Goal: Information Seeking & Learning: Find specific page/section

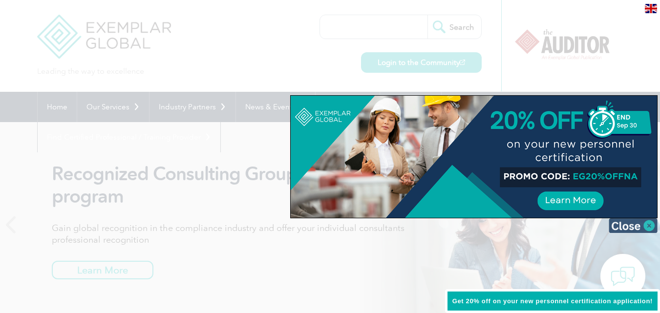
click at [649, 227] on img at bounding box center [633, 225] width 49 height 15
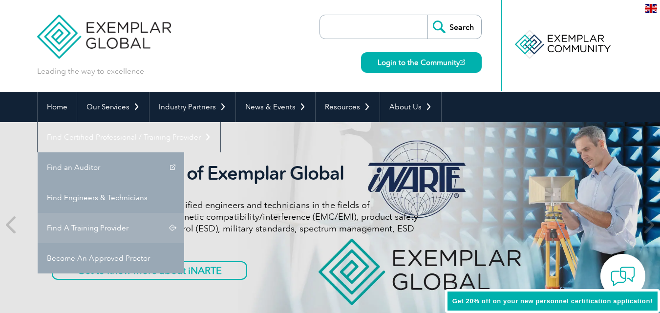
click at [184, 213] on link "Find A Training Provider" at bounding box center [111, 228] width 147 height 30
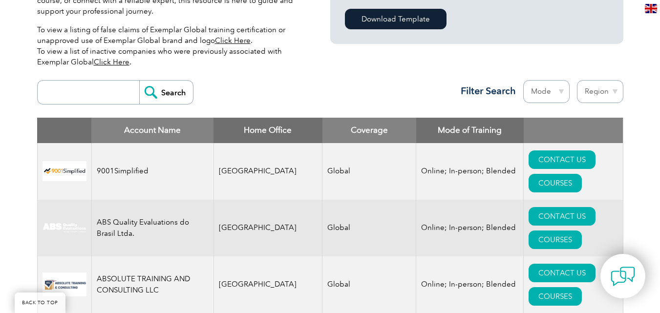
scroll to position [253, 0]
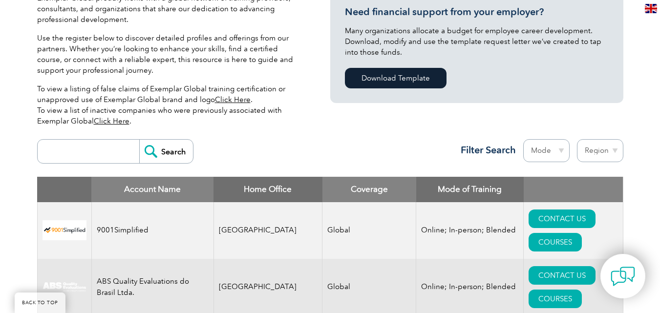
click at [601, 149] on select "Region Australia Bahrain Bangladesh Brazil Canada Colombia Dominican Republic E…" at bounding box center [600, 150] width 46 height 23
select select "[GEOGRAPHIC_DATA]"
click at [577, 139] on select "Region Australia Bahrain Bangladesh Brazil Canada Colombia Dominican Republic E…" at bounding box center [600, 150] width 46 height 23
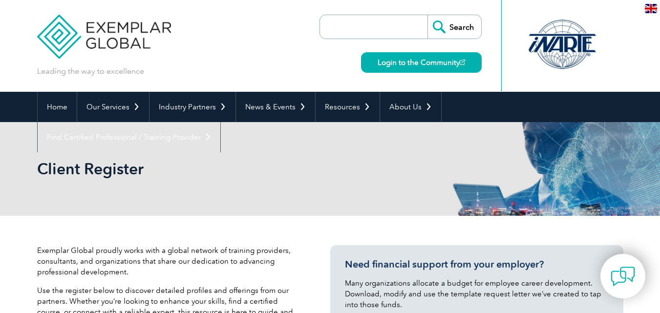
select select "Pakistan"
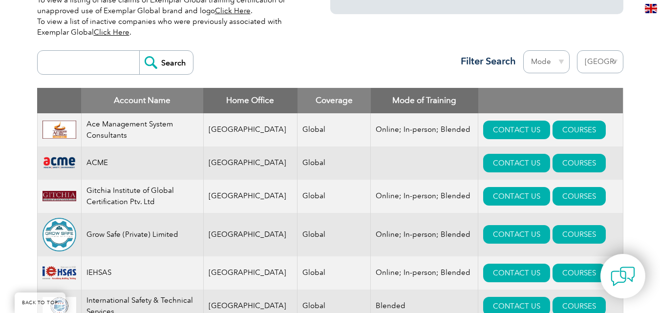
scroll to position [350, 0]
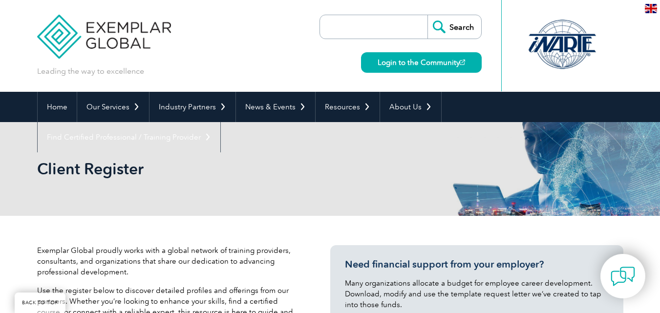
select select "Pakistan"
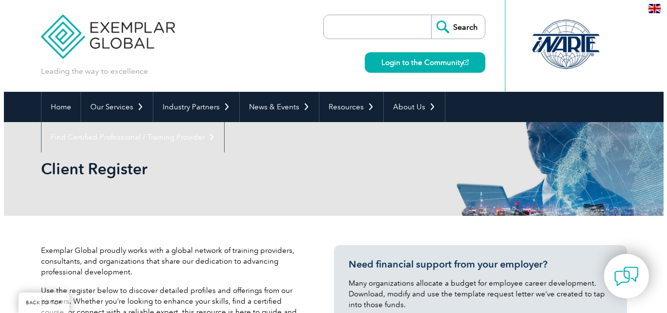
scroll to position [350, 0]
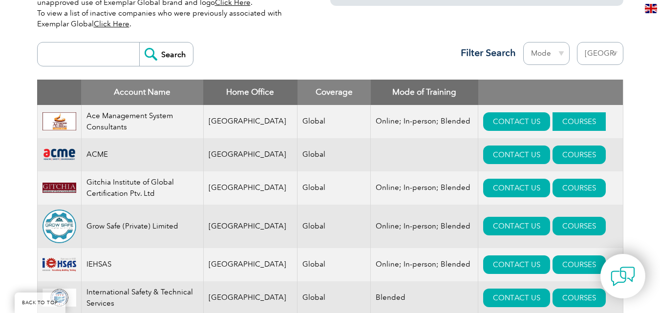
click at [553, 119] on link "COURSES" at bounding box center [578, 121] width 53 height 19
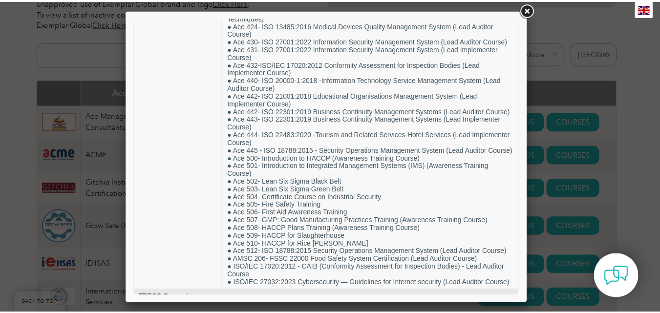
scroll to position [370, 0]
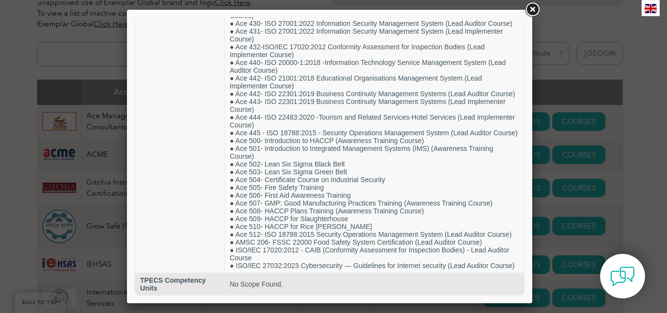
click at [534, 6] on link at bounding box center [533, 10] width 18 height 18
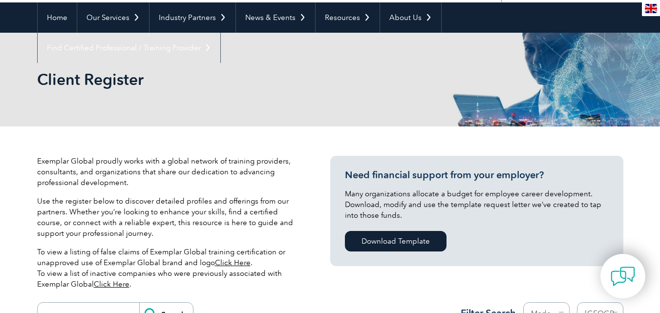
scroll to position [90, 0]
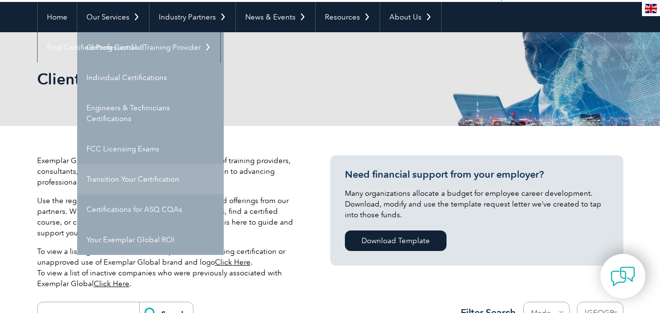
click at [125, 184] on link "Transition Your Certification" at bounding box center [150, 179] width 147 height 30
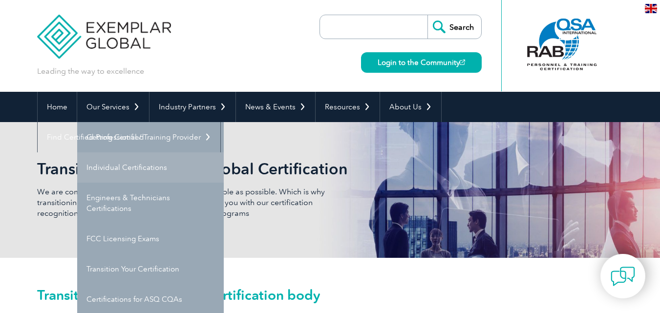
click at [124, 168] on link "Individual Certifications" at bounding box center [150, 167] width 147 height 30
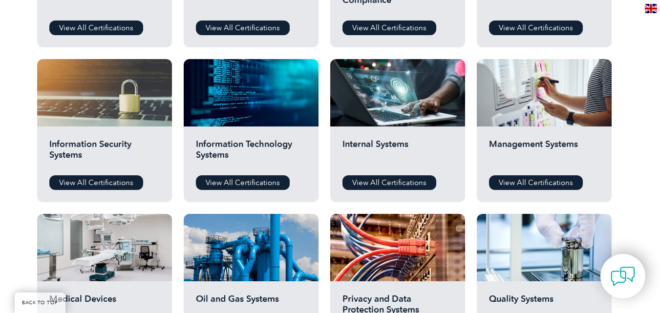
scroll to position [464, 0]
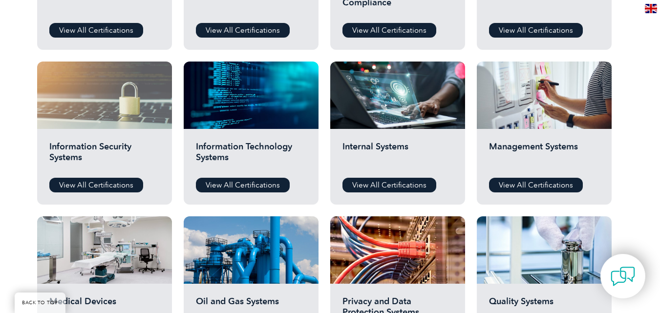
click at [60, 125] on div at bounding box center [104, 95] width 135 height 67
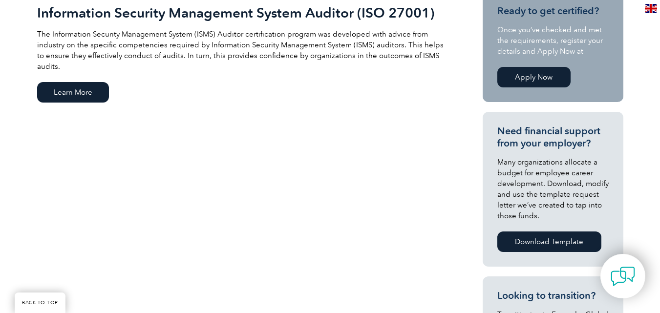
scroll to position [261, 0]
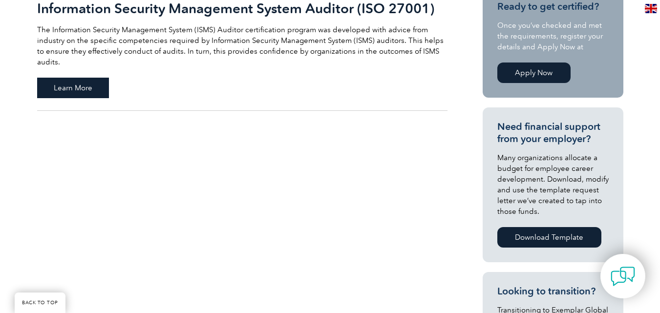
click at [43, 85] on span "Learn More" at bounding box center [73, 88] width 72 height 21
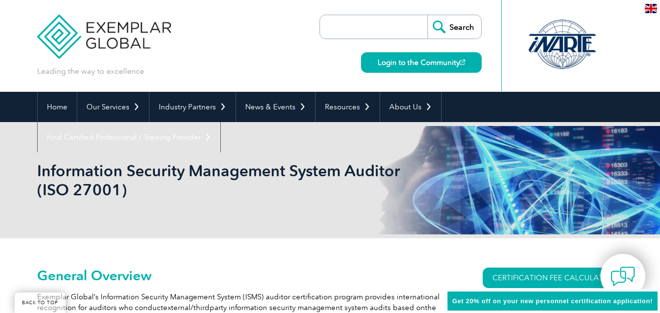
scroll to position [274, 0]
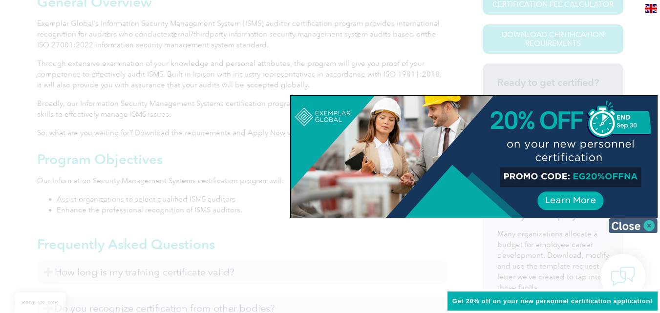
click at [627, 222] on img at bounding box center [633, 225] width 49 height 15
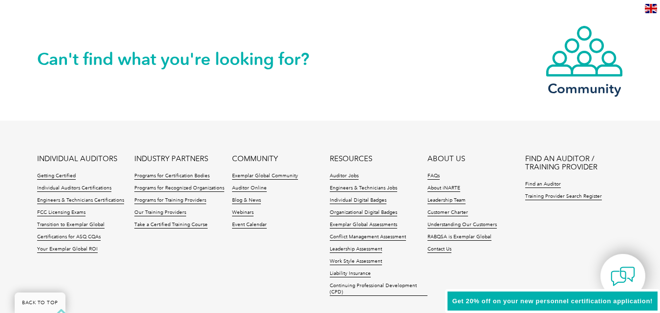
scroll to position [1282, 0]
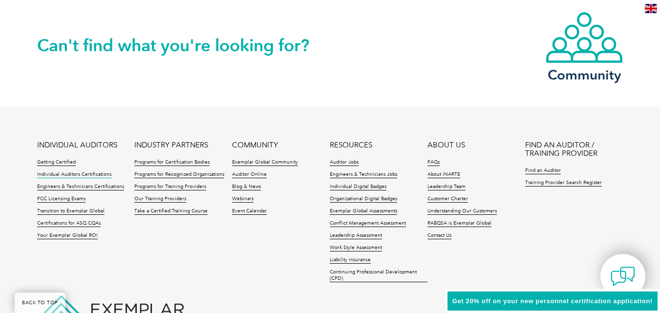
click at [56, 177] on link "Individual Auditors Certifications" at bounding box center [74, 174] width 74 height 7
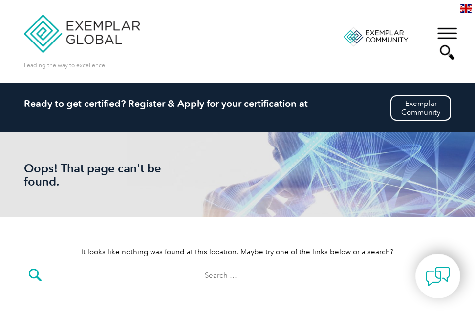
click at [449, 58] on div "▼" at bounding box center [447, 43] width 26 height 49
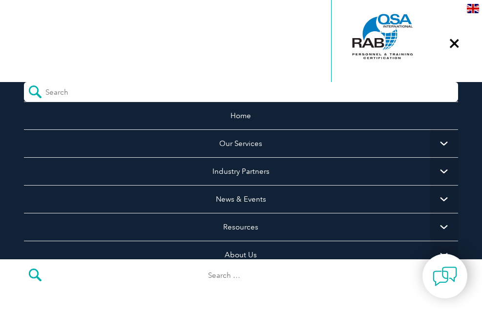
click at [454, 48] on div "▼" at bounding box center [454, 43] width 26 height 49
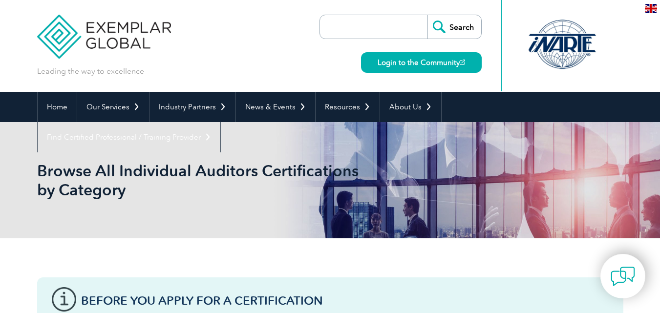
click at [360, 27] on input "search" at bounding box center [376, 26] width 103 height 23
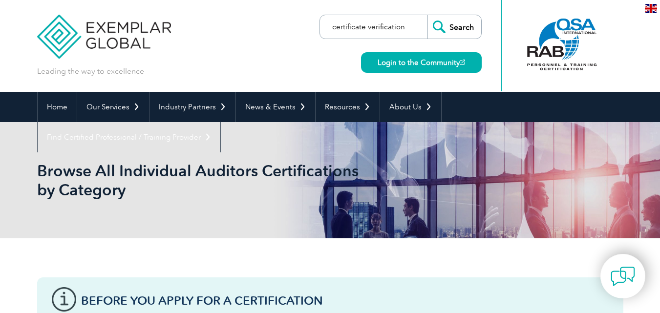
type input "certificate verification"
click at [427, 15] on input "Search" at bounding box center [454, 26] width 54 height 23
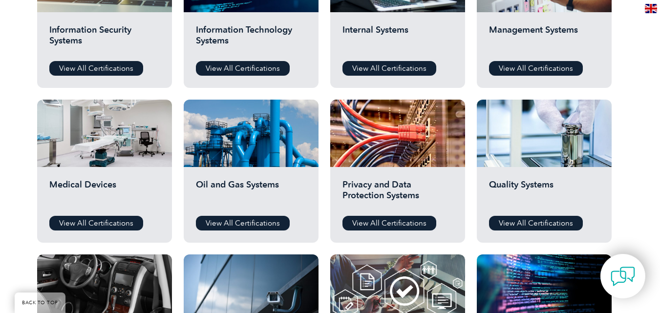
scroll to position [462, 0]
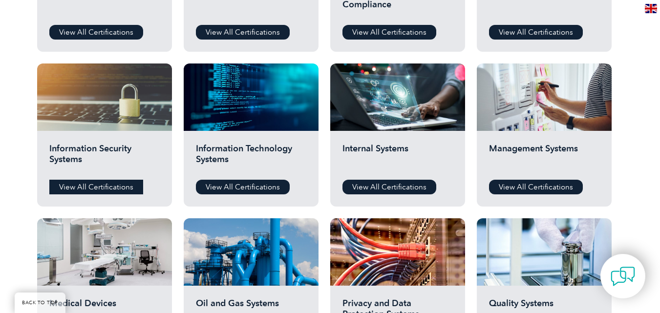
click at [106, 189] on link "View All Certifications" at bounding box center [96, 187] width 94 height 15
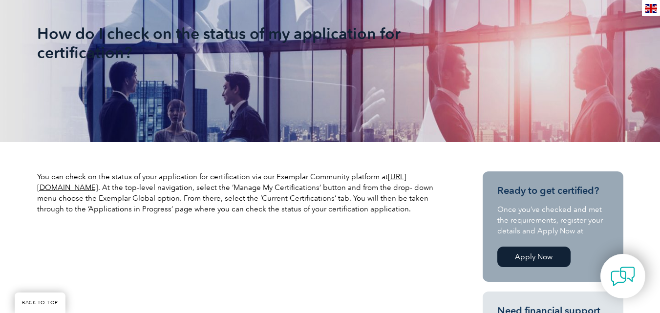
scroll to position [180, 0]
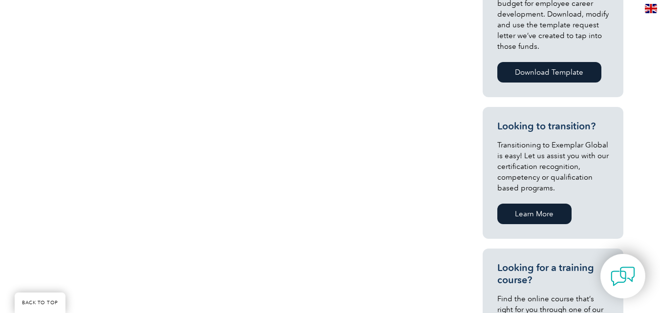
scroll to position [920, 0]
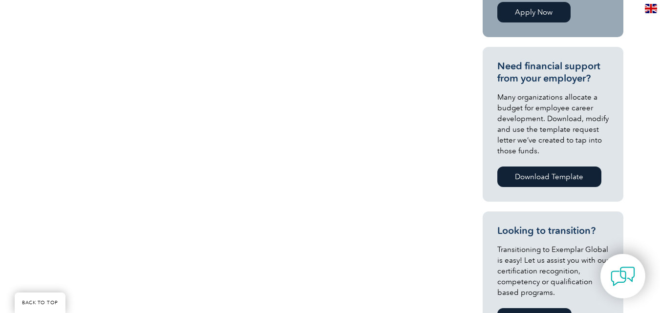
scroll to position [323, 0]
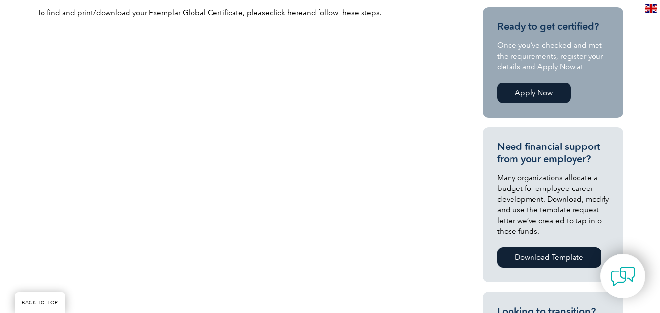
click at [659, 106] on div "To find and print/download your Exemplar Global Certificate, please click here …" at bounding box center [330, 294] width 660 height 633
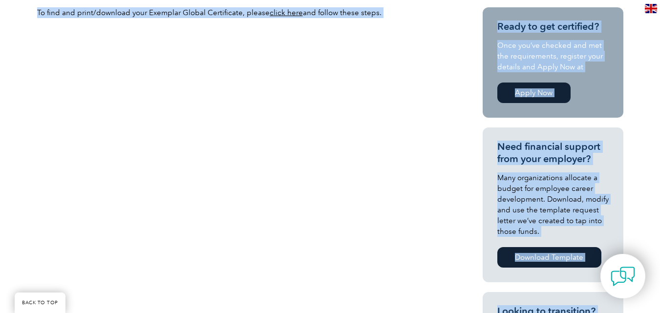
drag, startPoint x: 659, startPoint y: 106, endPoint x: 661, endPoint y: 99, distance: 7.6
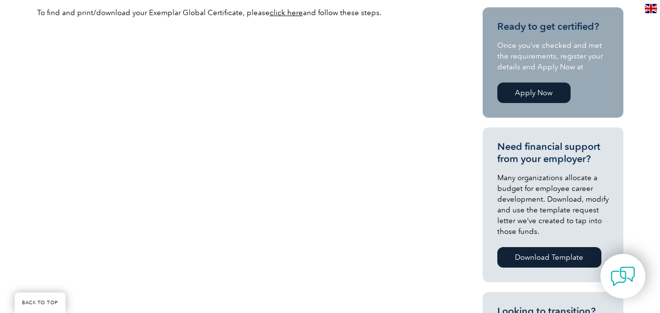
click at [389, 110] on div "To find and print/download your Exemplar Global Certificate, please click here …" at bounding box center [330, 294] width 586 height 633
click at [287, 17] on link "click here" at bounding box center [286, 12] width 33 height 9
